Goal: Task Accomplishment & Management: Complete application form

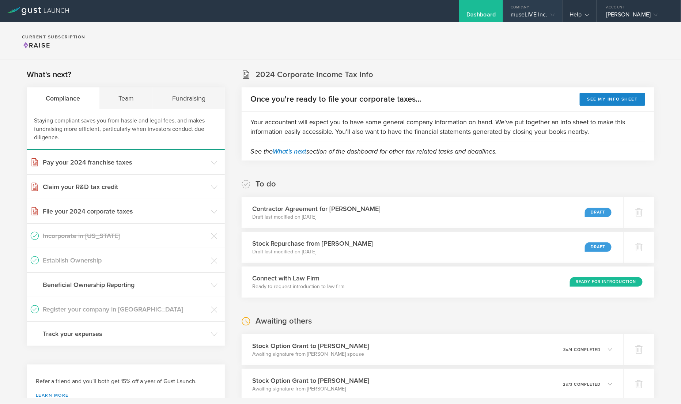
click at [528, 10] on div "Company" at bounding box center [533, 5] width 59 height 11
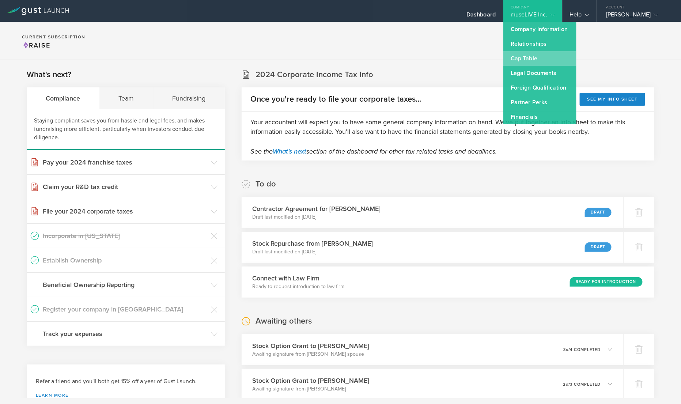
click at [545, 56] on link "Cap Table" at bounding box center [540, 58] width 73 height 15
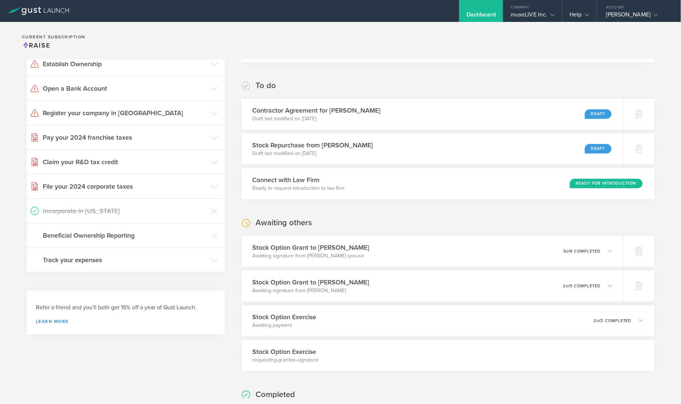
scroll to position [140, 0]
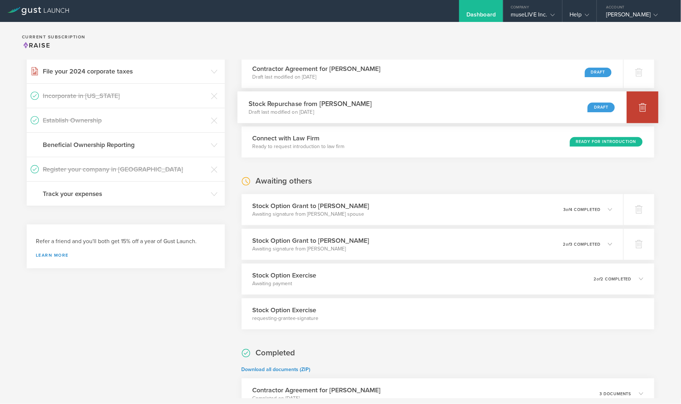
click at [644, 111] on icon at bounding box center [643, 107] width 8 height 7
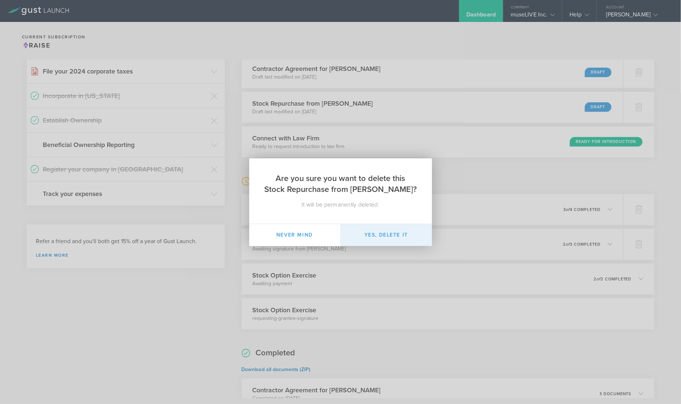
click at [385, 232] on button "Yes, delete it" at bounding box center [386, 235] width 91 height 22
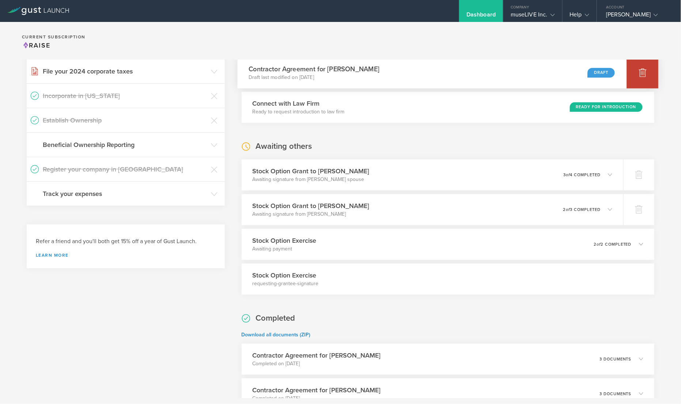
click at [641, 74] on icon at bounding box center [643, 72] width 8 height 7
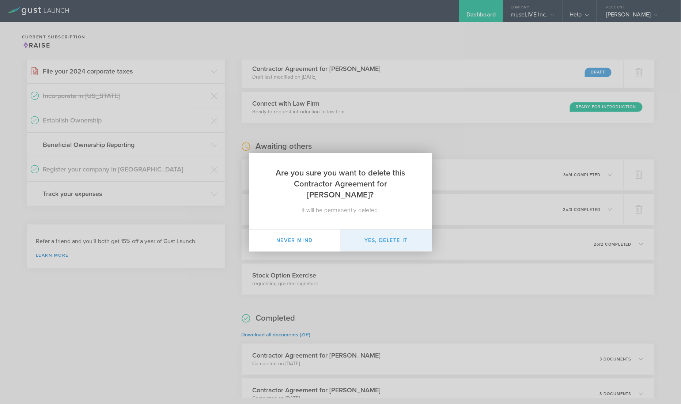
click at [408, 236] on button "Yes, delete it" at bounding box center [386, 241] width 91 height 22
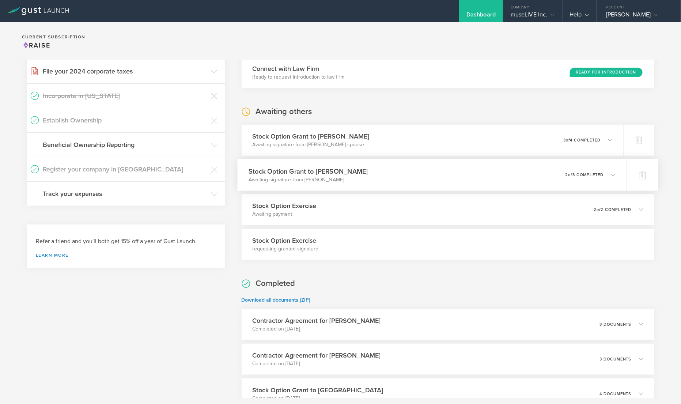
click at [494, 179] on div "Stock Option Grant to [PERSON_NAME] Awaiting signature from [PERSON_NAME] 0 und…" at bounding box center [431, 175] width 389 height 32
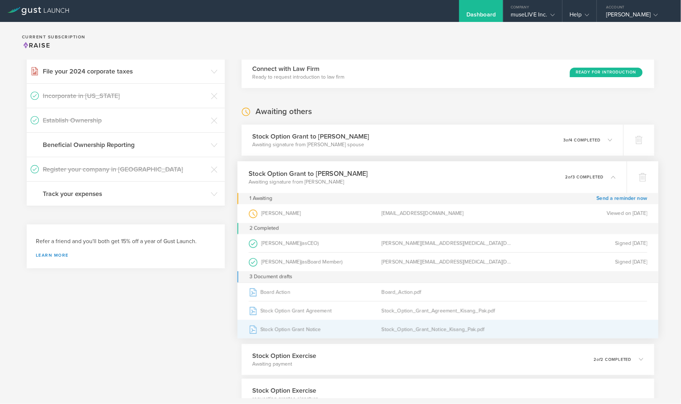
click at [421, 325] on div "Stock_Option_Grant_Notice_Kisang_Pak.pdf" at bounding box center [448, 329] width 133 height 18
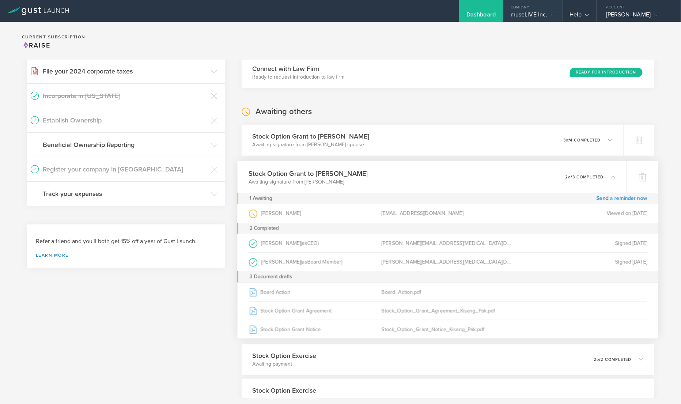
click at [519, 14] on div "museLIVE Inc." at bounding box center [533, 16] width 44 height 11
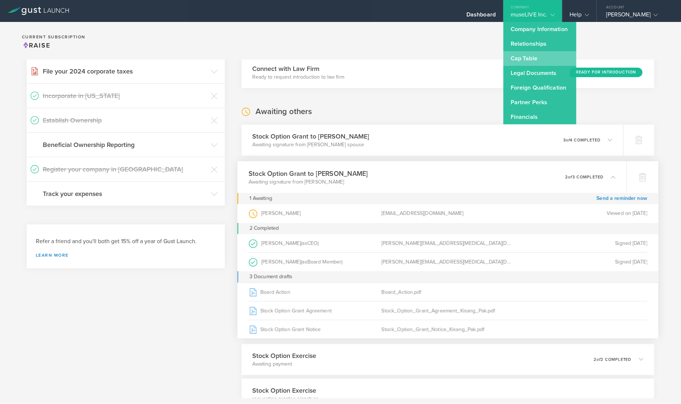
click at [543, 57] on link "Cap Table" at bounding box center [540, 58] width 73 height 15
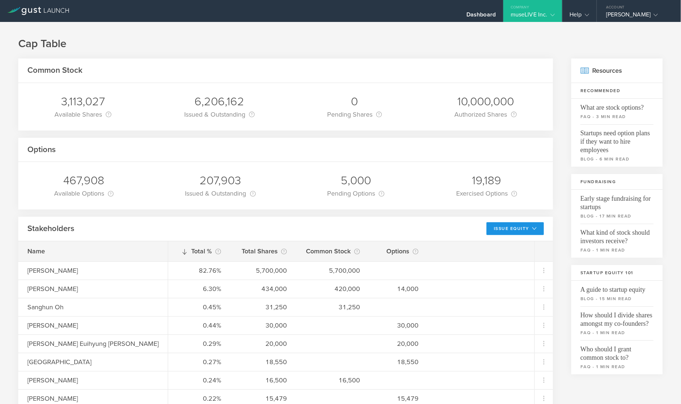
click at [500, 230] on button "Issue Equity" at bounding box center [515, 228] width 57 height 13
click at [505, 245] on li "Grant Stock Options" at bounding box center [509, 245] width 63 height 14
click at [510, 226] on button "Issue Equity" at bounding box center [515, 228] width 57 height 13
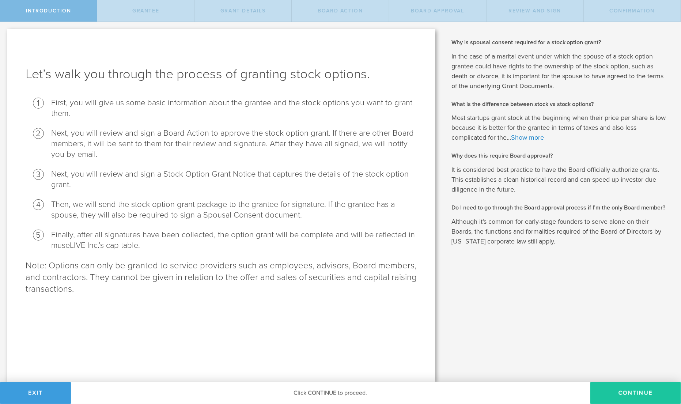
click at [624, 391] on button "Continue" at bounding box center [636, 393] width 91 height 22
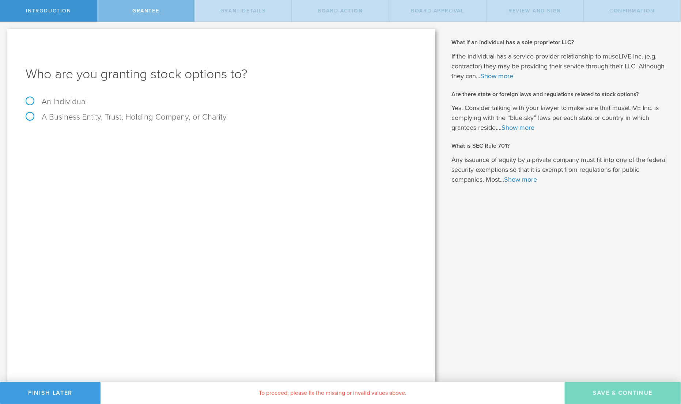
click at [77, 103] on label "An Individual" at bounding box center [56, 102] width 61 height 10
click at [5, 34] on input "An Individual" at bounding box center [2, 28] width 5 height 12
radio input "true"
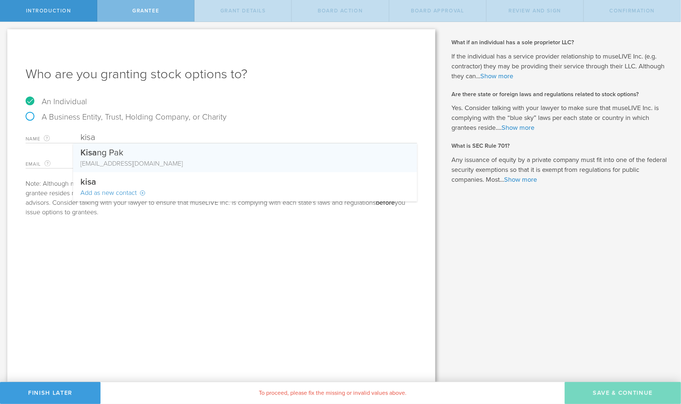
click at [132, 152] on div "Kisa ng Pak" at bounding box center [244, 150] width 329 height 15
type input "[PERSON_NAME]"
type input "[EMAIL_ADDRESS][DOMAIN_NAME]"
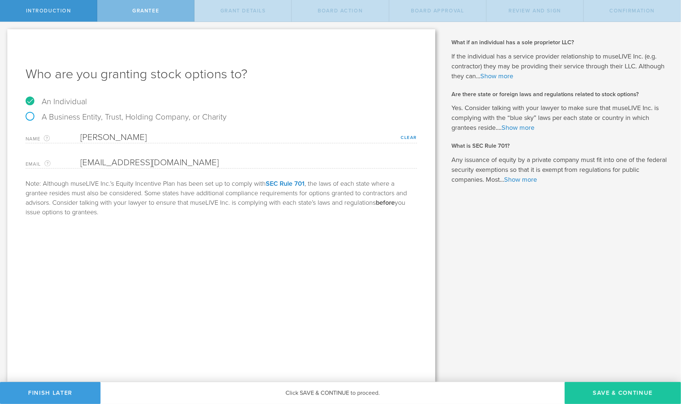
click at [611, 394] on button "Save & Continue" at bounding box center [623, 393] width 116 height 22
type input "48"
type input "12"
select select "none"
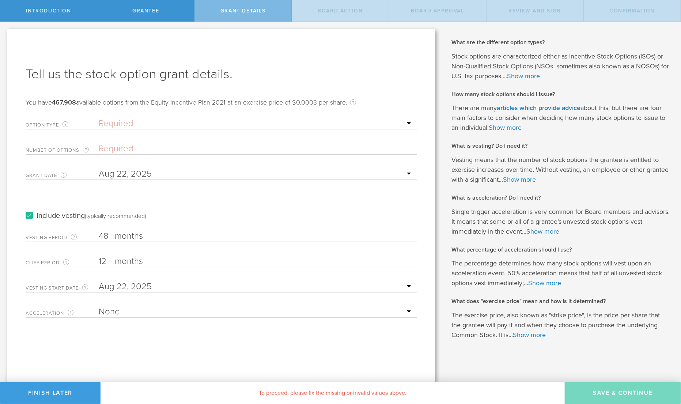
select select "nso"
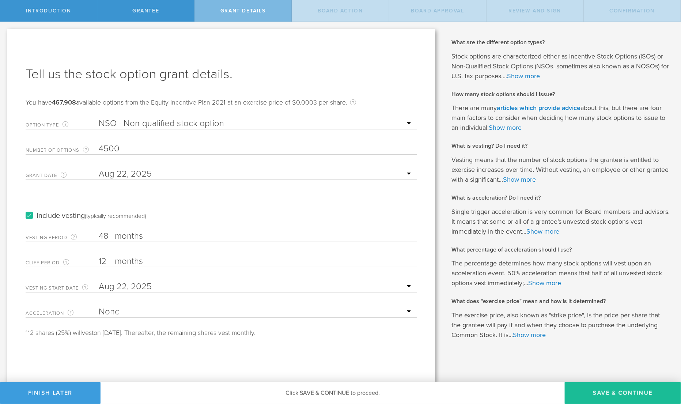
type input "4,500"
click at [108, 234] on input "48" at bounding box center [256, 236] width 315 height 11
type input "24"
type input "1"
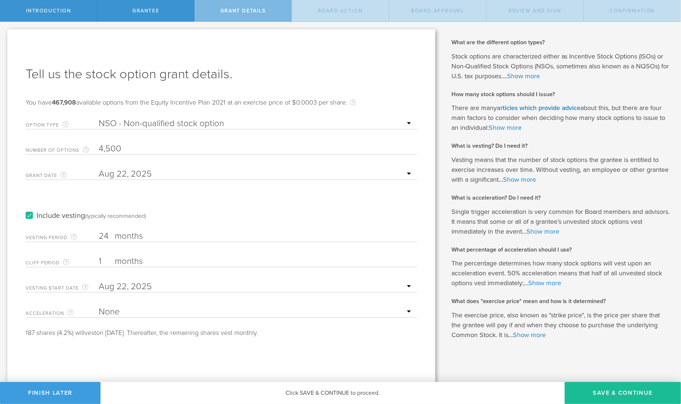
click at [460, 346] on div "Why is spousal consent required for a stock option grant? In the case of a mari…" at bounding box center [562, 202] width 238 height 361
click at [601, 391] on button "Save & Continue" at bounding box center [623, 393] width 116 height 22
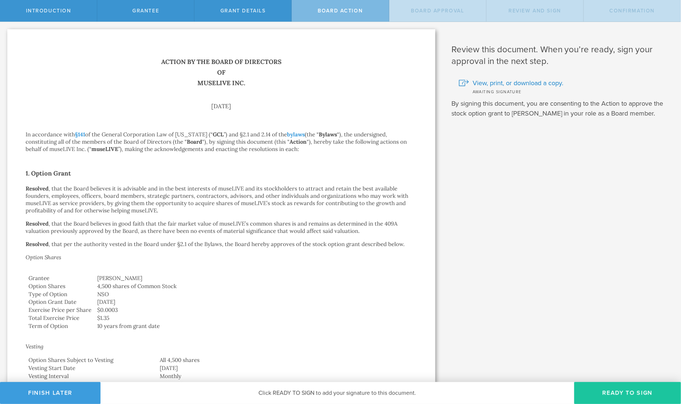
click at [619, 393] on button "Ready to Sign" at bounding box center [628, 393] width 107 height 22
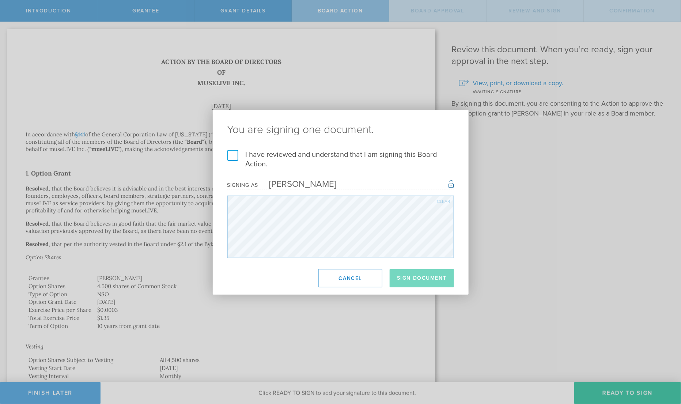
click at [298, 156] on label "I have reviewed and understand that I am signing this Board Action." at bounding box center [340, 159] width 227 height 19
click at [0, 0] on input "I have reviewed and understand that I am signing this Board Action." at bounding box center [0, 0] width 0 height 0
click at [416, 274] on button "Sign Document" at bounding box center [422, 278] width 64 height 18
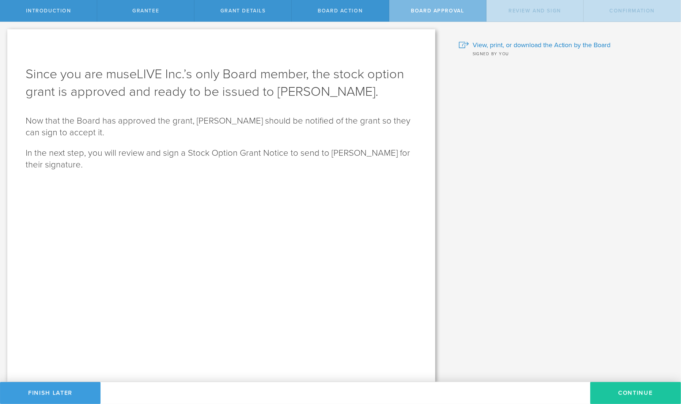
click at [614, 390] on button "Continue" at bounding box center [636, 393] width 91 height 22
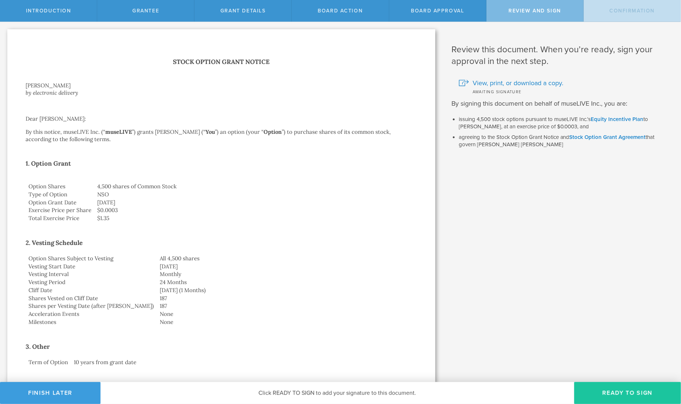
click at [609, 396] on button "Ready to Sign" at bounding box center [628, 393] width 107 height 22
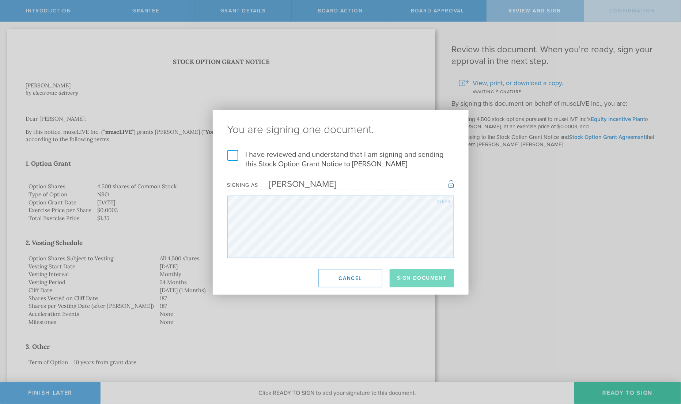
click at [265, 157] on label "I have reviewed and understand that I am signing and sending this Stock Option …" at bounding box center [340, 159] width 227 height 19
click at [0, 0] on input "I have reviewed and understand that I am signing and sending this Stock Option …" at bounding box center [0, 0] width 0 height 0
click at [406, 278] on button "Sign Document" at bounding box center [422, 278] width 64 height 18
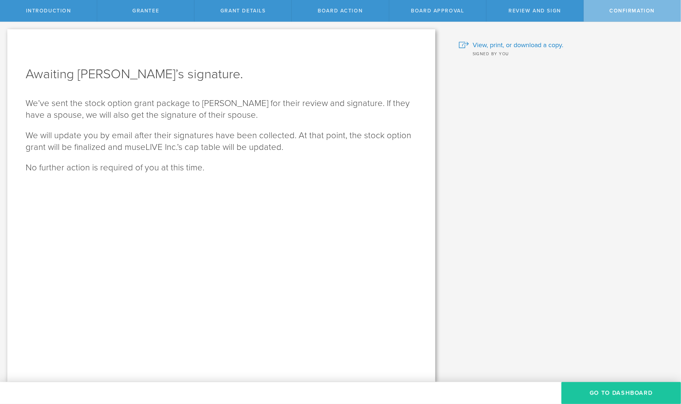
click at [625, 398] on button "Go To Dashboard" at bounding box center [622, 393] width 120 height 22
